Goal: Task Accomplishment & Management: Manage account settings

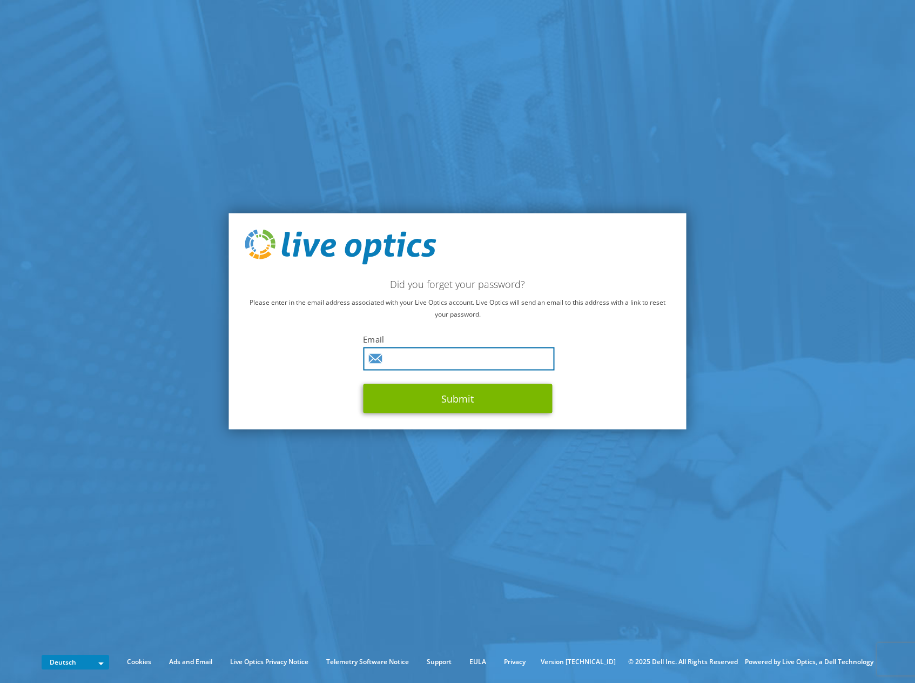
click at [459, 357] on input "text" at bounding box center [458, 358] width 191 height 23
type input "joerg.wiegand@sva.de"
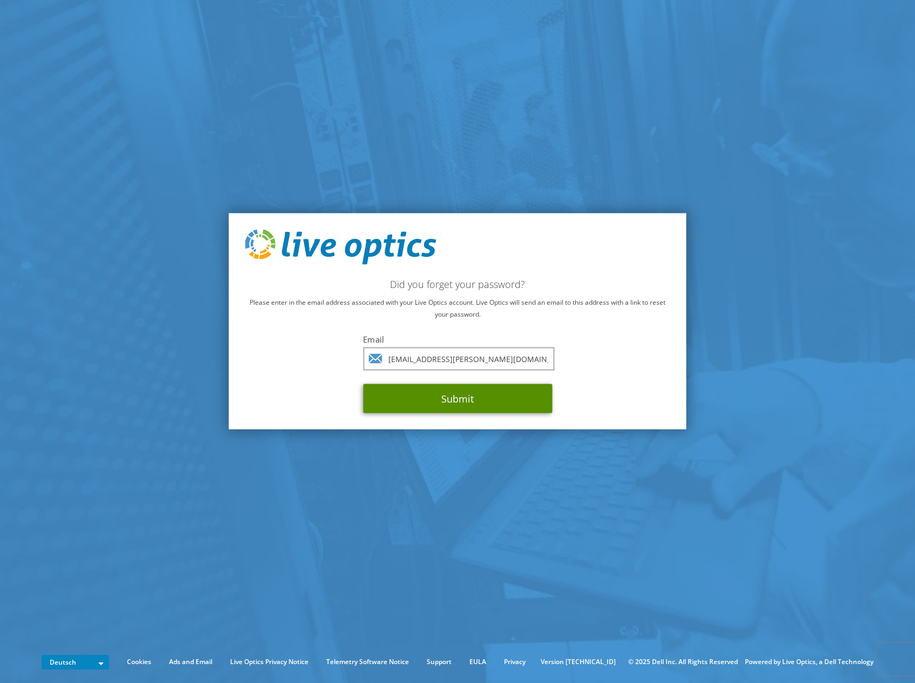
click at [449, 392] on button "Submit" at bounding box center [457, 398] width 189 height 29
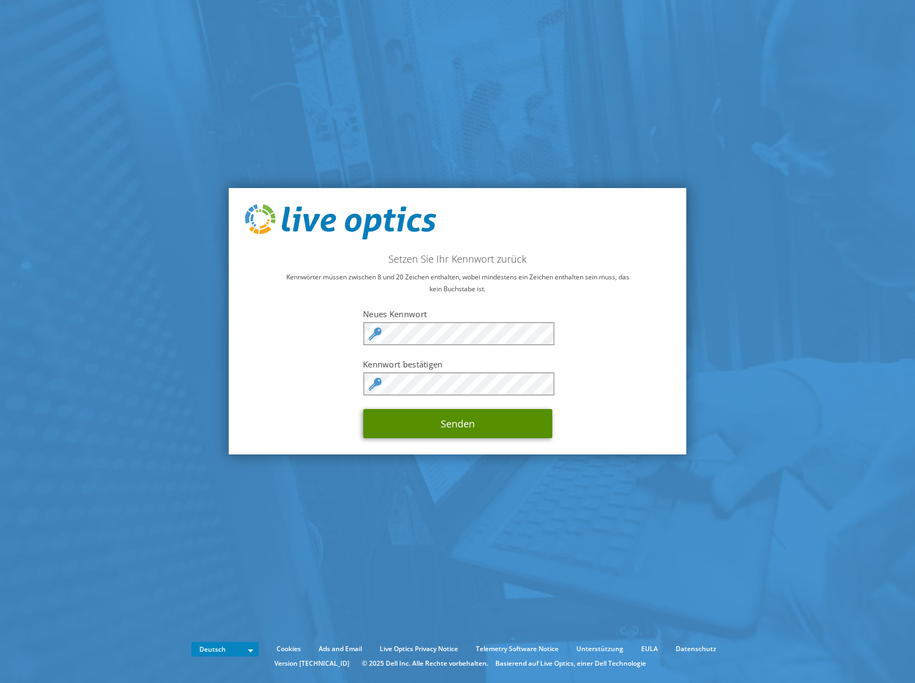
click at [451, 416] on button "Senden" at bounding box center [457, 423] width 189 height 29
